Goal: Transaction & Acquisition: Purchase product/service

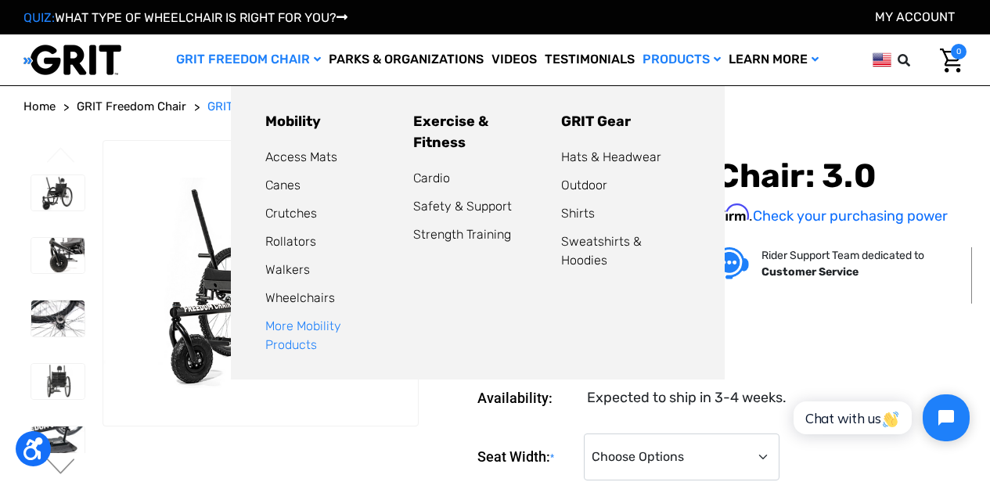
click at [312, 321] on link "More Mobility Products" at bounding box center [303, 336] width 76 height 34
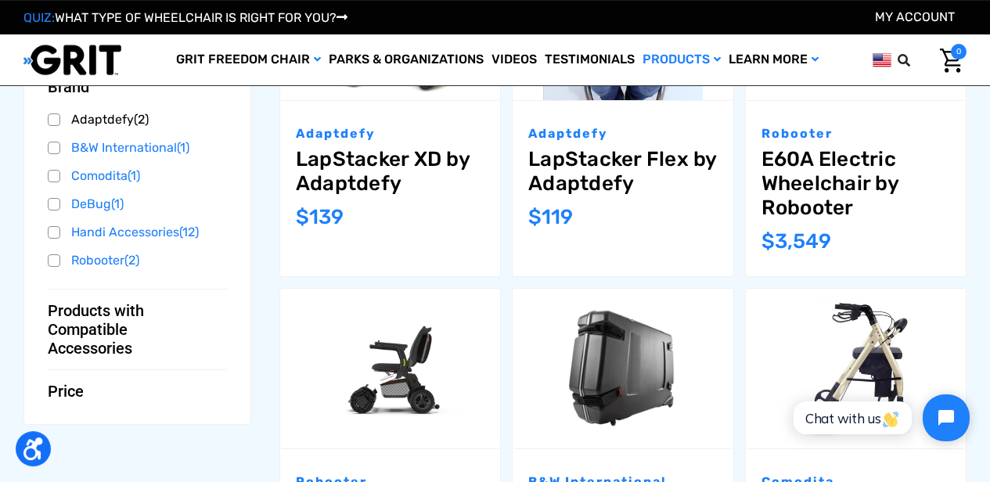
scroll to position [424, 0]
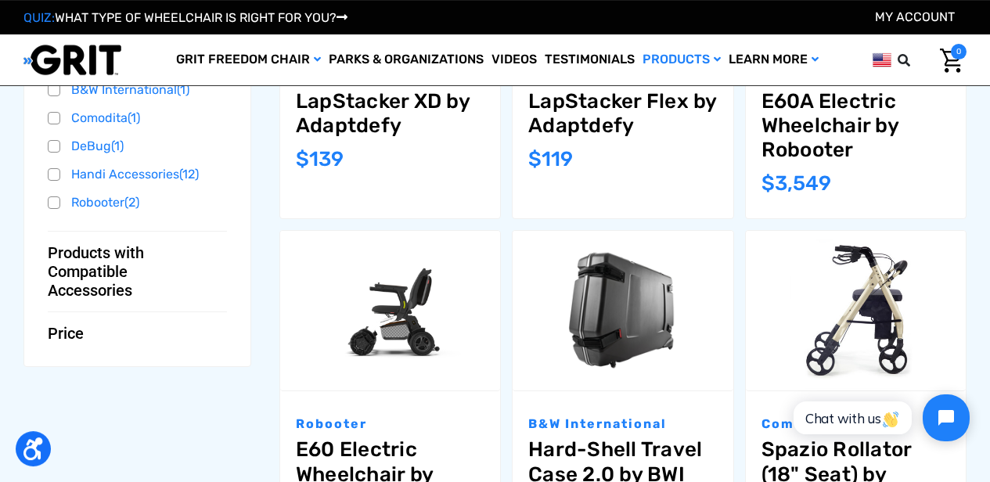
click at [110, 294] on span "Products with Compatible Accessories" at bounding box center [131, 271] width 167 height 56
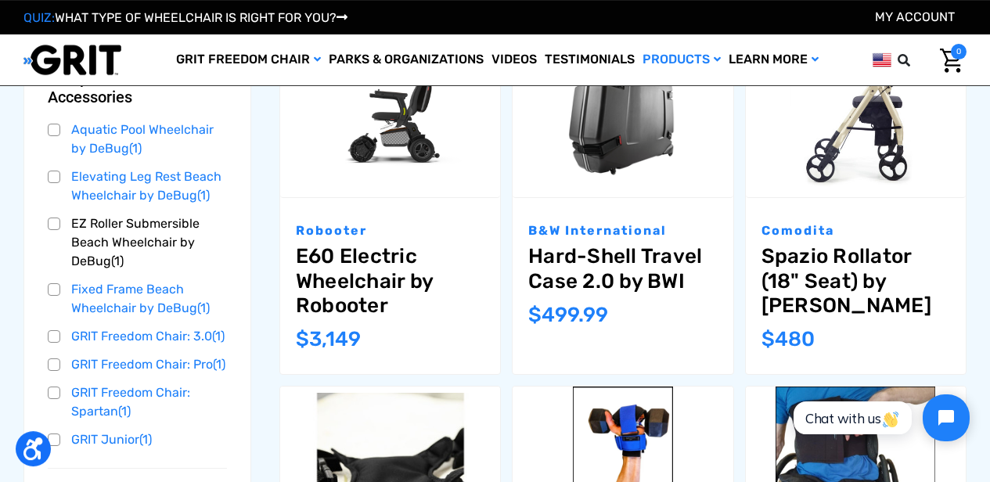
scroll to position [707, 0]
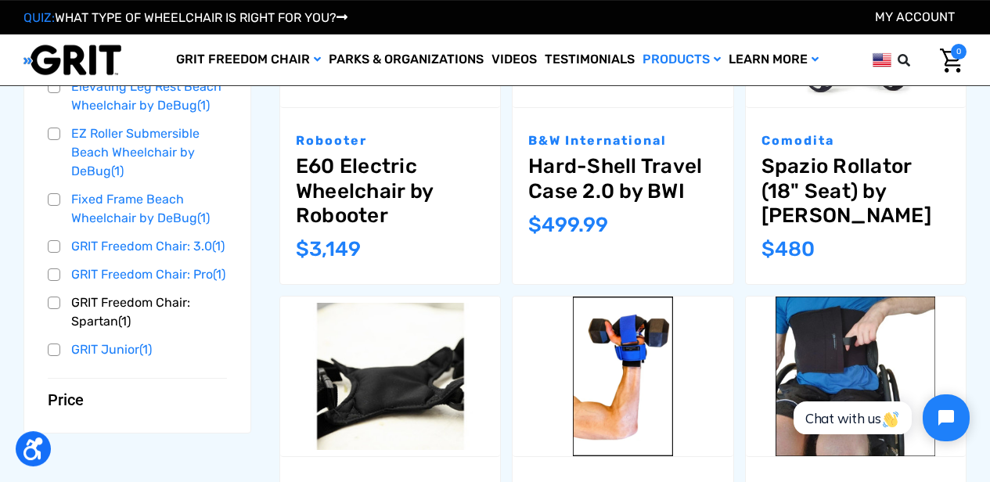
click at [162, 333] on link "GRIT Freedom Chair: Spartan (1)" at bounding box center [137, 312] width 179 height 42
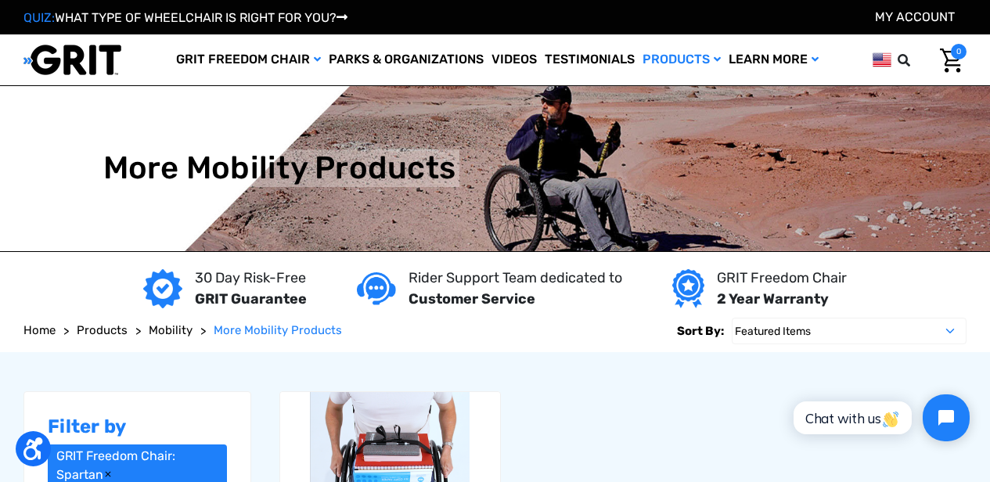
click at [109, 337] on link "Products" at bounding box center [102, 331] width 51 height 18
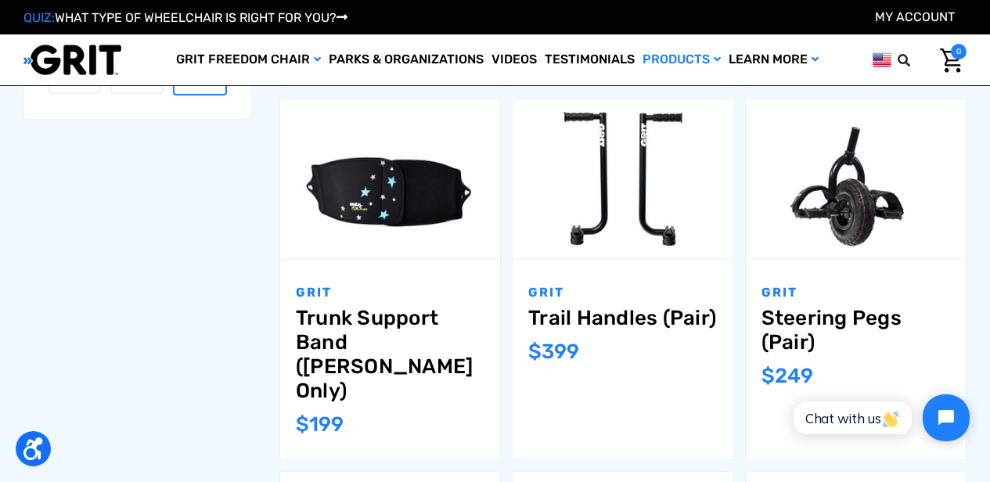
scroll to position [1187, 0]
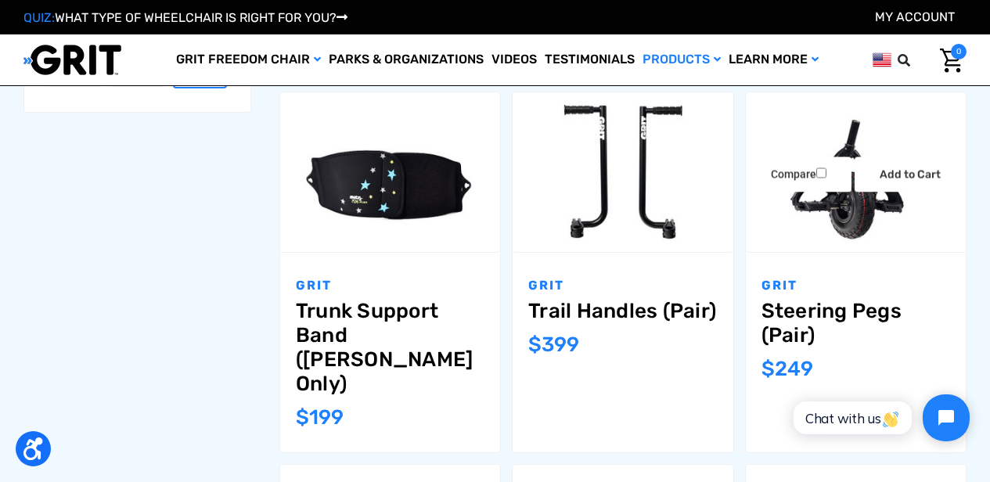
click at [812, 308] on link "Steering Pegs (Pair)" at bounding box center [856, 323] width 189 height 49
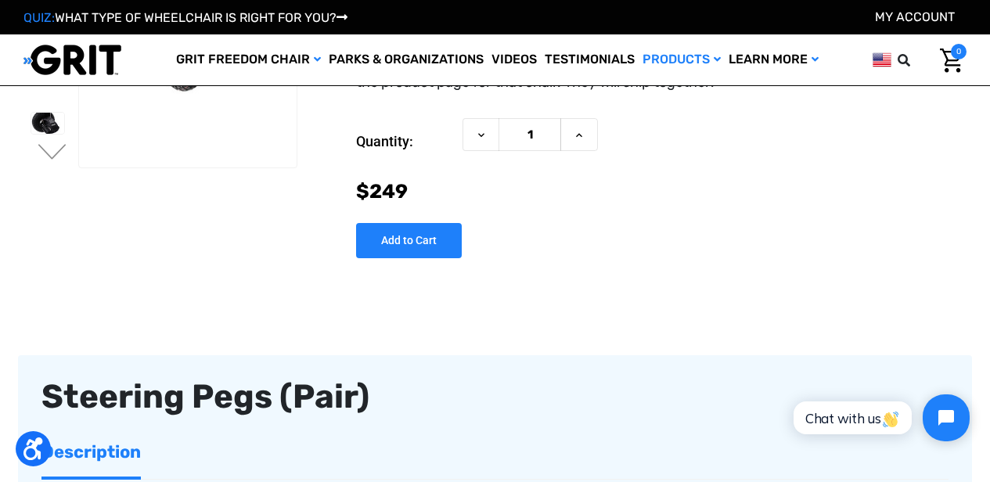
scroll to position [198, 0]
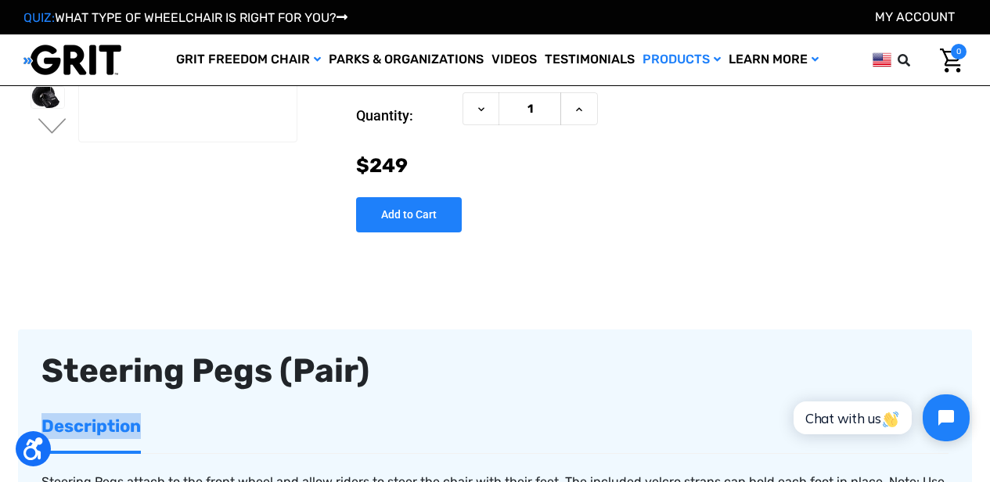
drag, startPoint x: 514, startPoint y: 398, endPoint x: 450, endPoint y: 329, distance: 94.2
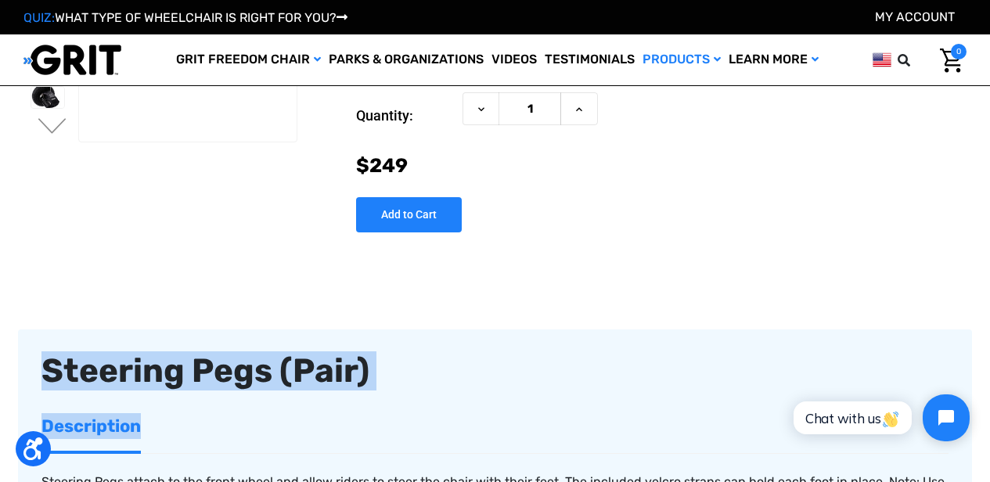
click at [407, 208] on input "Add to Cart" at bounding box center [409, 214] width 106 height 35
type input "Add to Cart"
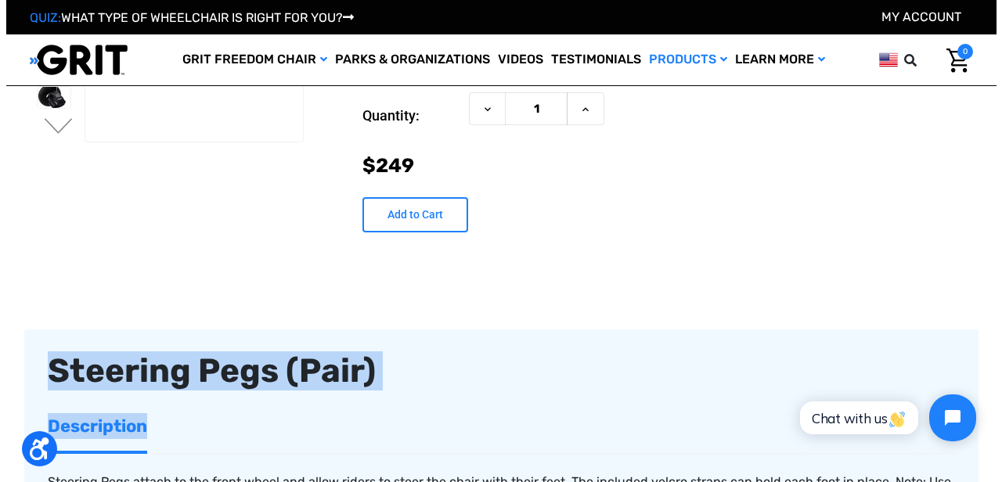
scroll to position [196, 0]
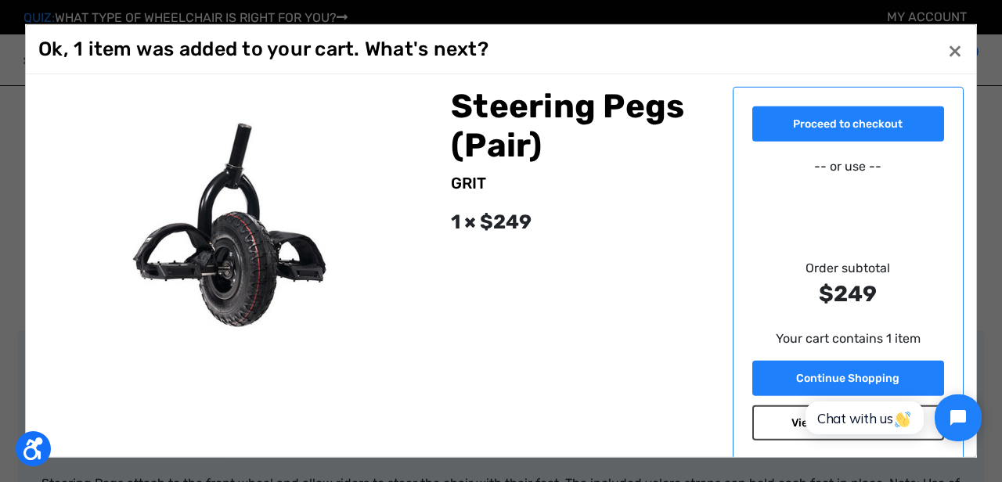
click at [786, 424] on link "View or edit your cart" at bounding box center [848, 422] width 193 height 35
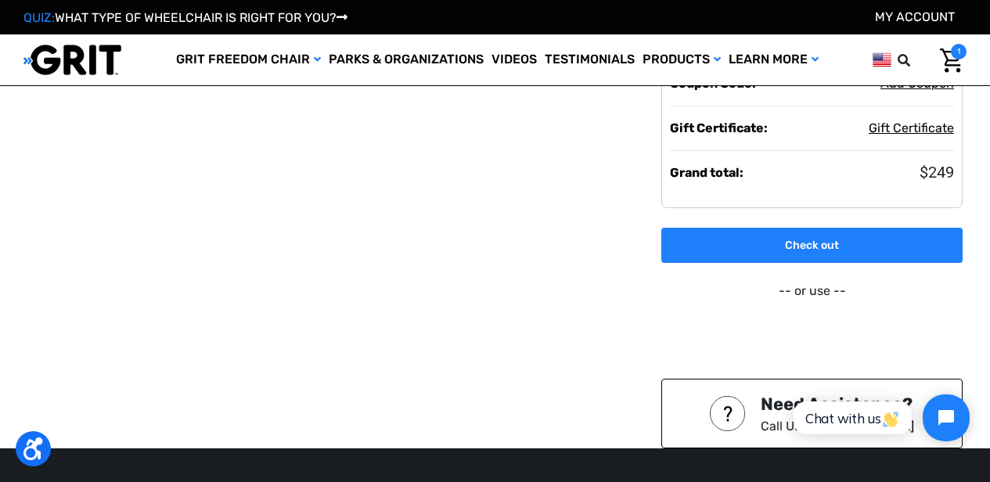
scroll to position [203, 0]
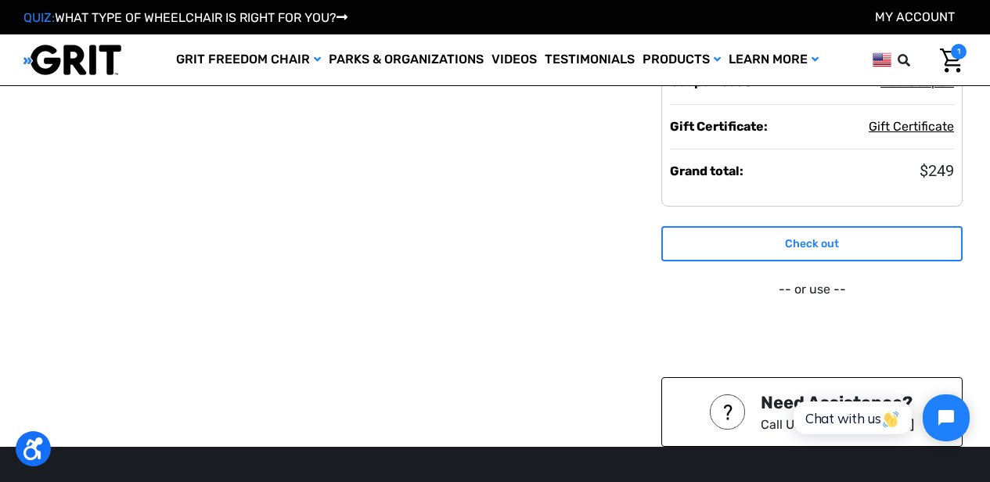
click at [852, 238] on link "Check out" at bounding box center [811, 243] width 301 height 35
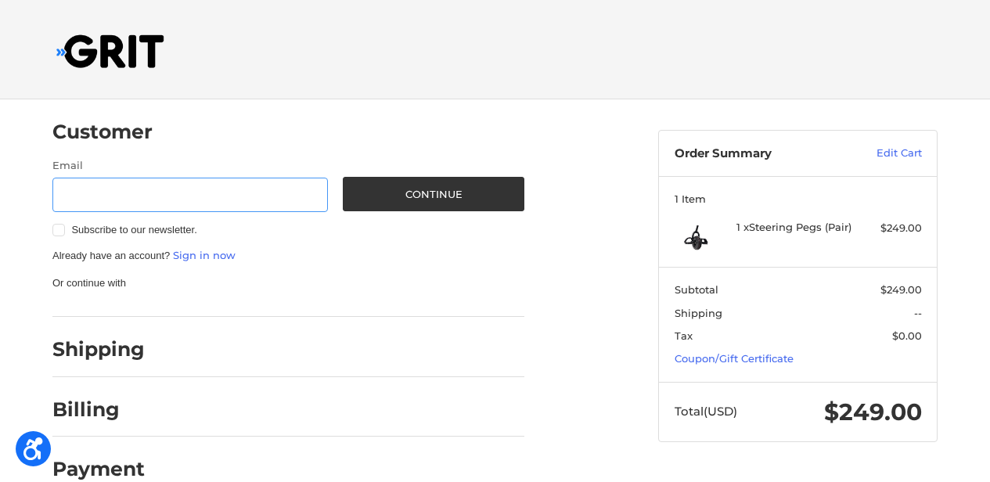
scroll to position [3, 0]
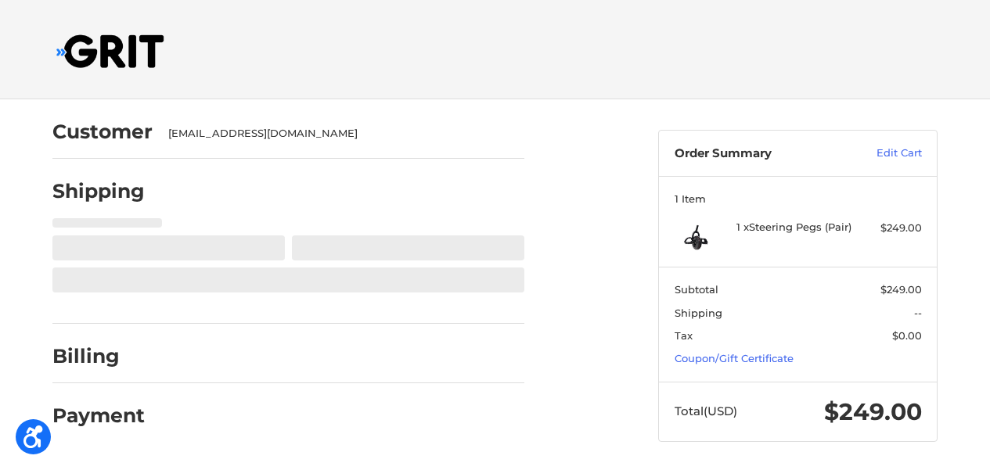
select select "US"
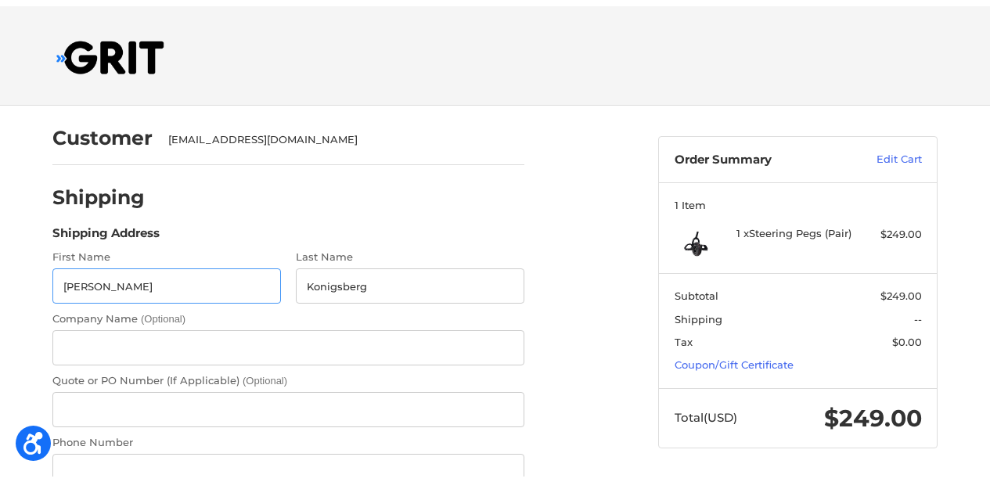
select select "NY"
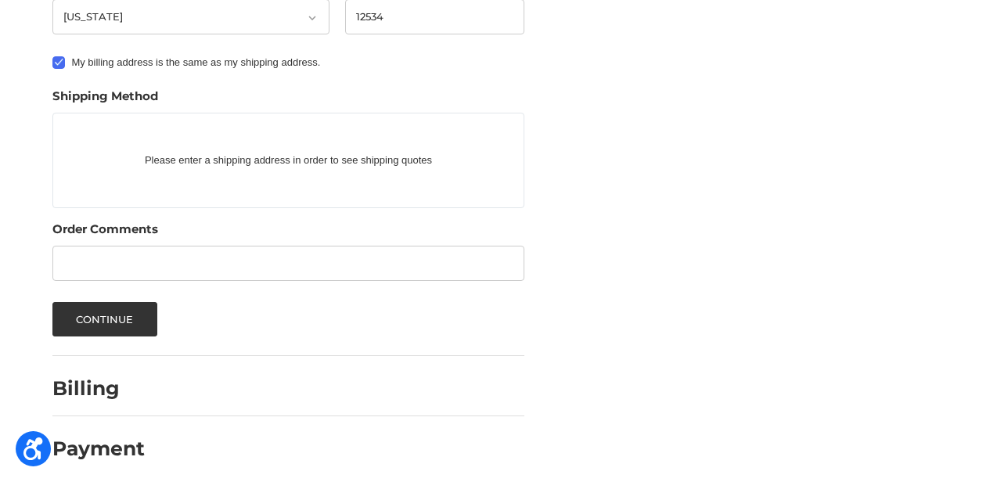
scroll to position [767, 0]
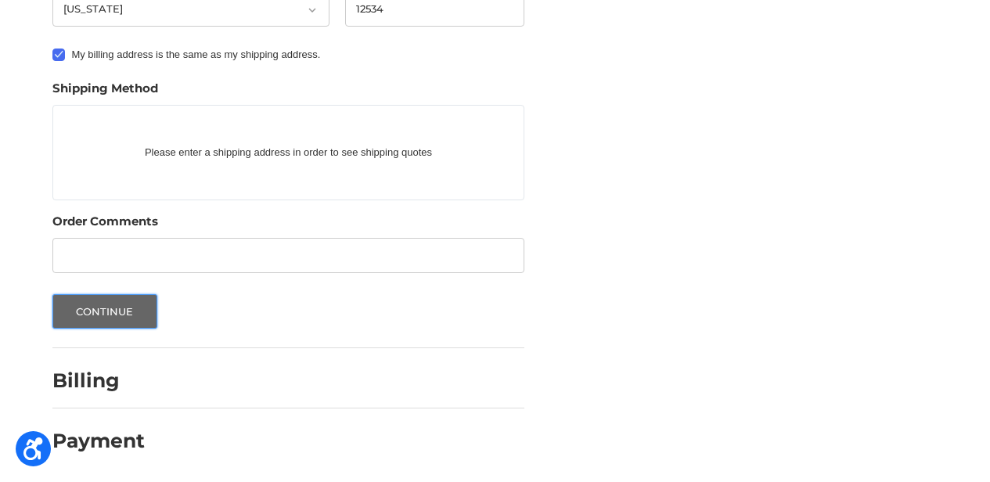
click at [115, 310] on button "Continue" at bounding box center [104, 311] width 105 height 34
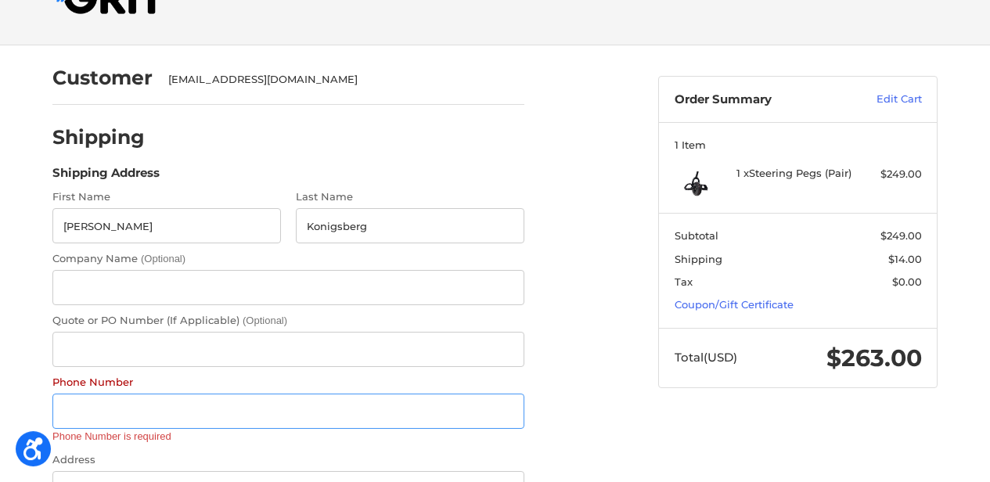
scroll to position [0, 0]
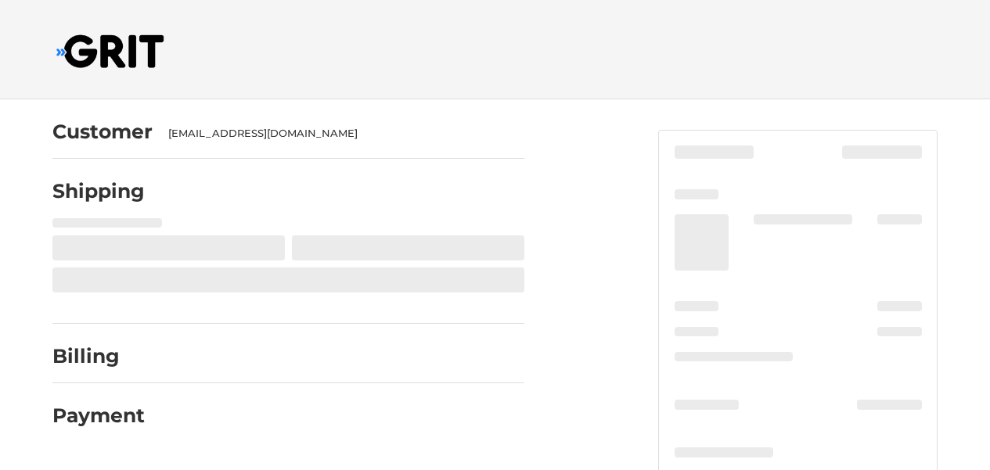
select select "US"
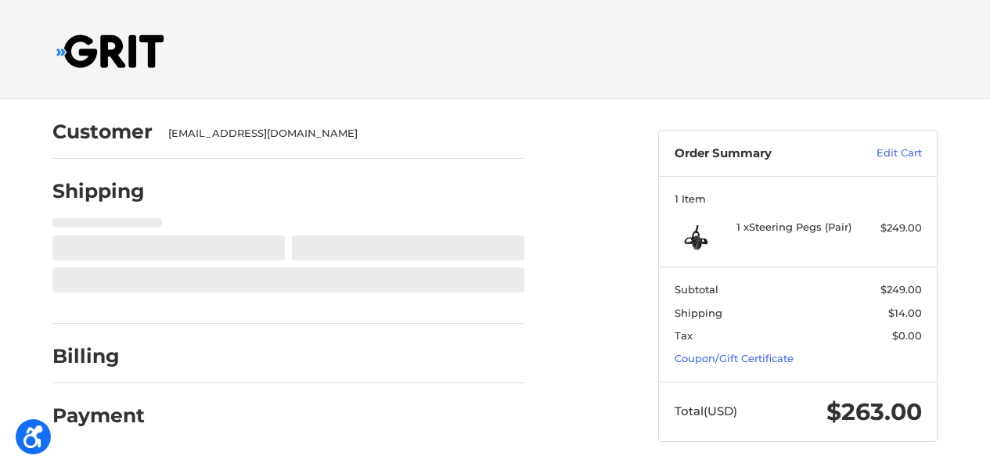
select select "NY"
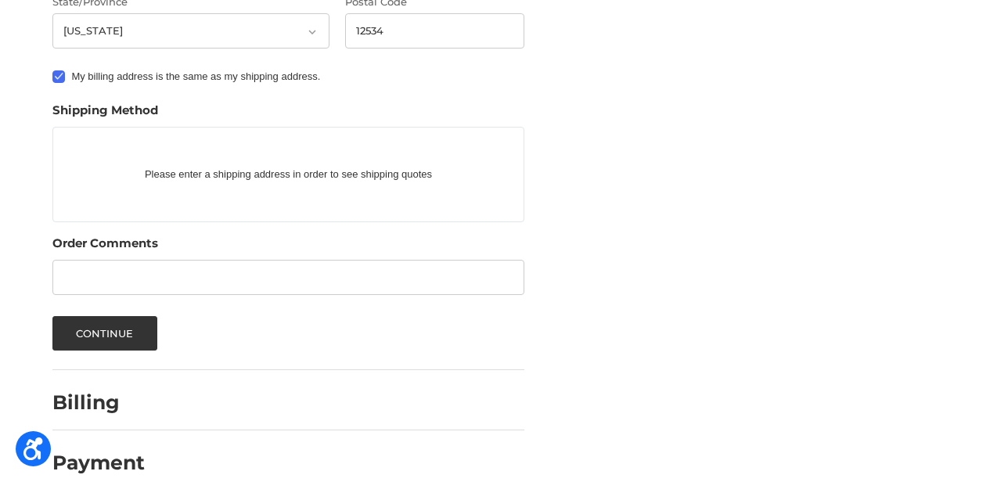
scroll to position [767, 0]
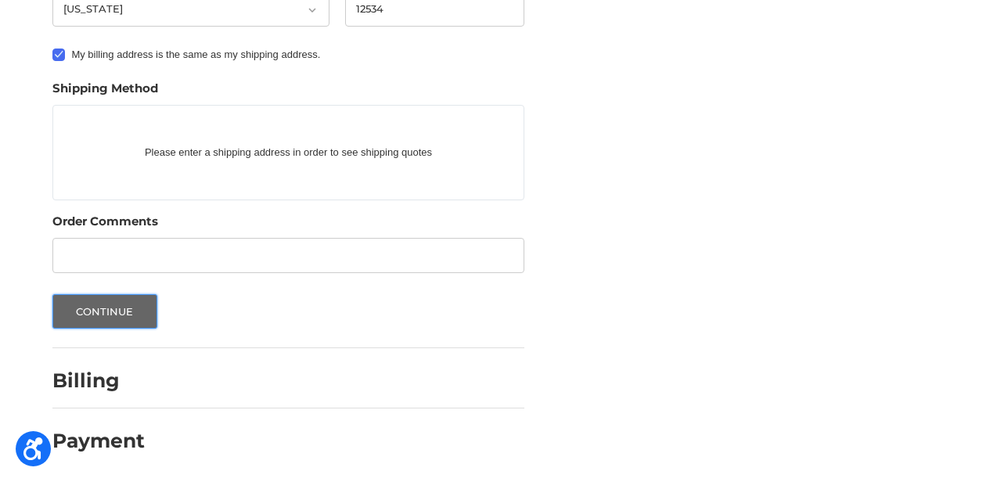
click at [91, 325] on button "Continue" at bounding box center [104, 311] width 105 height 34
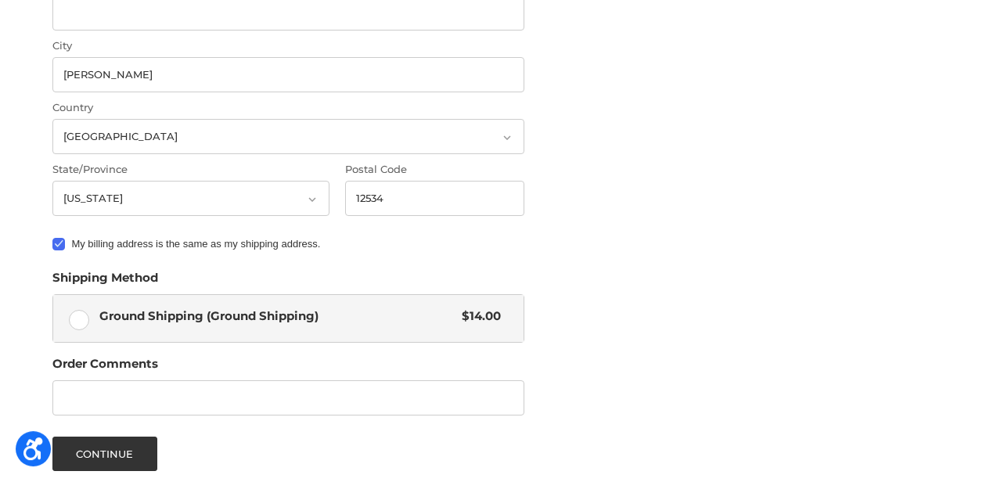
scroll to position [578, 0]
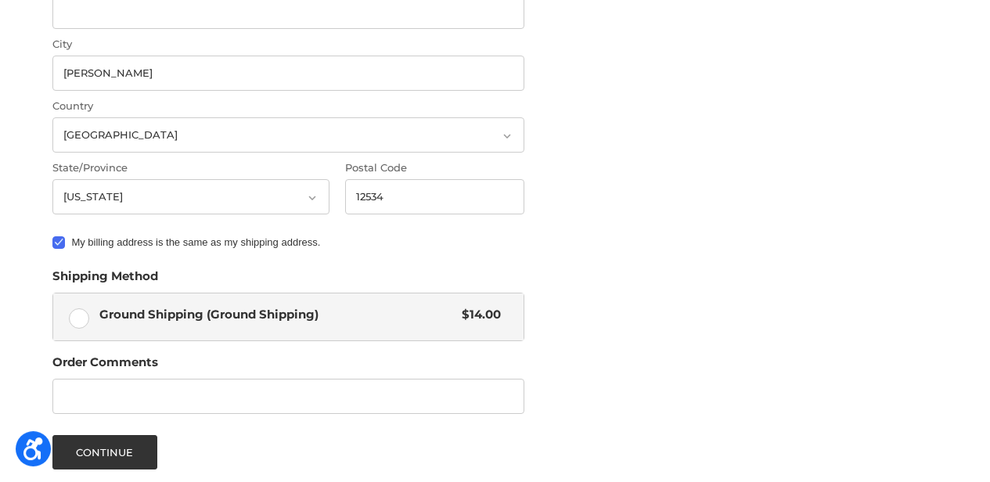
type input "91786291o3"
click at [85, 323] on label "Ground Shipping (Ground Shipping) $14.00" at bounding box center [288, 317] width 470 height 47
click at [116, 457] on button "Continue" at bounding box center [104, 452] width 105 height 34
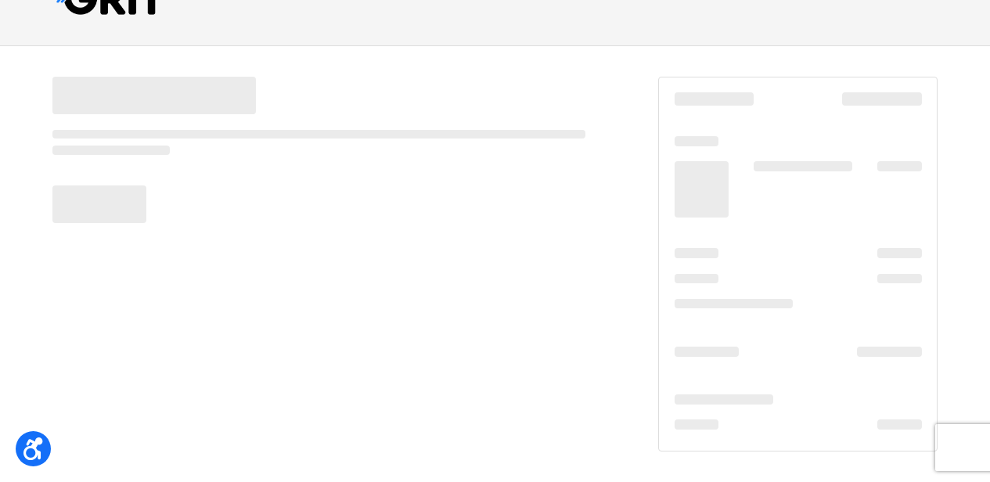
scroll to position [53, 0]
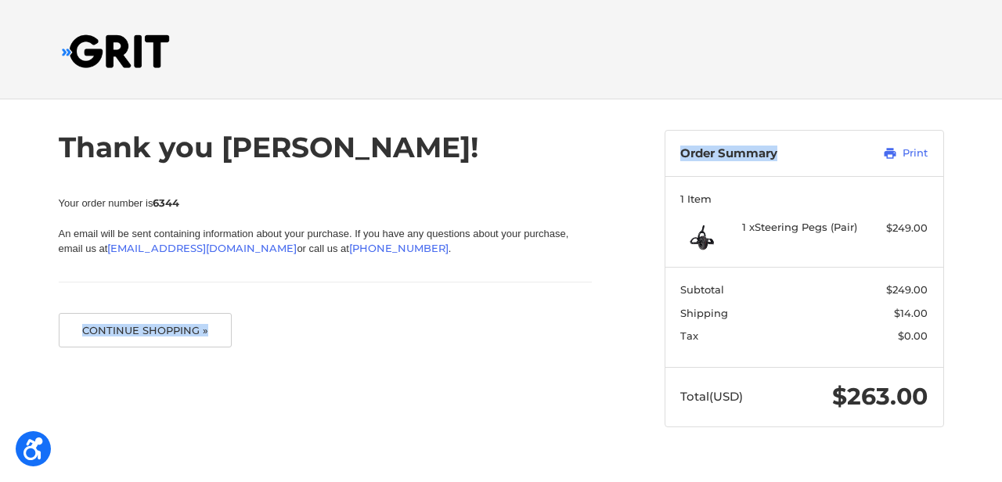
drag, startPoint x: 412, startPoint y: 413, endPoint x: 420, endPoint y: 213, distance: 199.8
click at [420, 213] on div "Thank you [PERSON_NAME]! Your order number is 6344 An email will be sent contai…" at bounding box center [500, 278] width 939 height 359
